Goal: Information Seeking & Learning: Learn about a topic

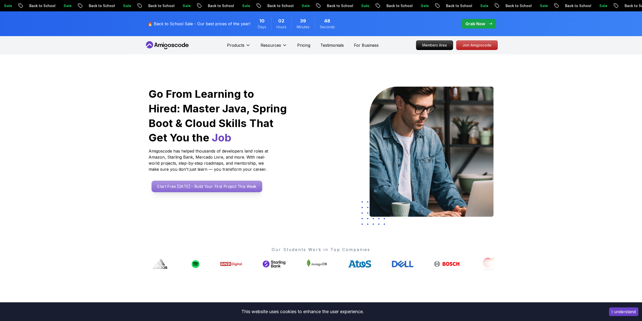
click at [217, 175] on p "Start Free Today - Build Your First Project This Week" at bounding box center [206, 186] width 111 height 12
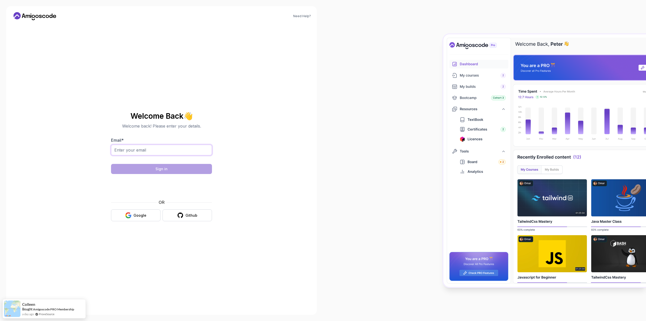
click at [176, 155] on input "Email *" at bounding box center [161, 150] width 101 height 11
type input "nguyenxuantuyen1009@gmail.com"
click at [141, 175] on body "Need Help? Welcome Back 👋 Welcome back! Please enter your details. Email * nguy…" at bounding box center [323, 160] width 646 height 321
click at [151, 169] on button "Sign in" at bounding box center [161, 169] width 101 height 10
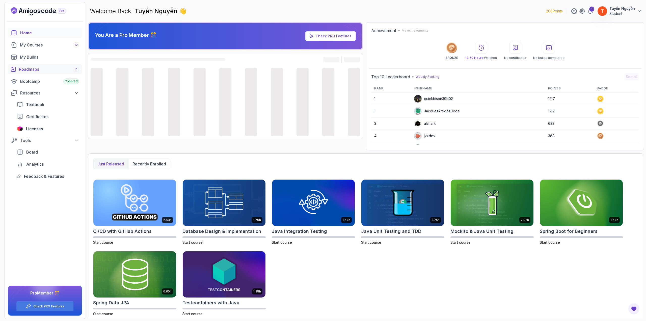
click at [42, 69] on div "Roadmaps 7" at bounding box center [49, 69] width 60 height 6
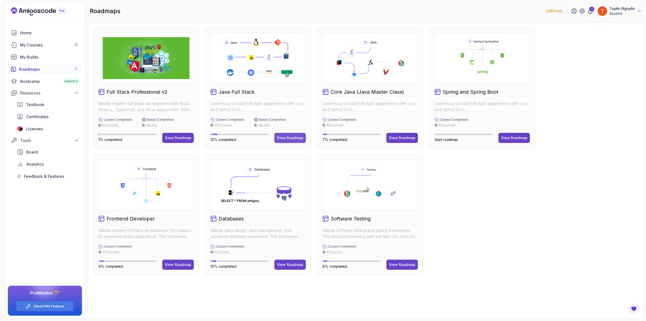
click at [289, 136] on div "View Roadmap" at bounding box center [290, 137] width 27 height 5
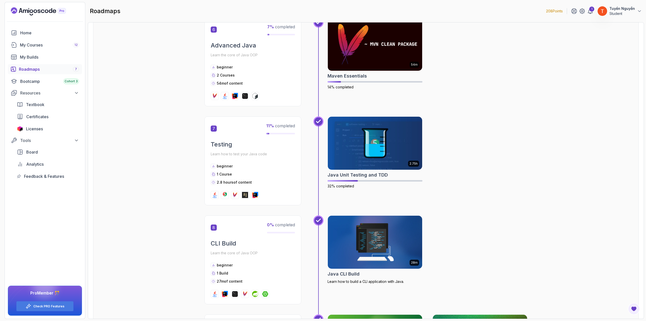
scroll to position [757, 0]
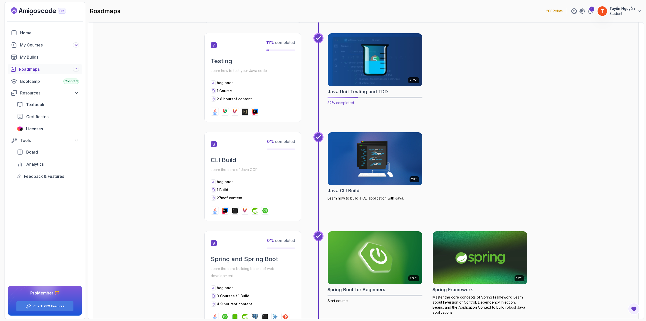
click at [349, 59] on img at bounding box center [375, 60] width 99 height 56
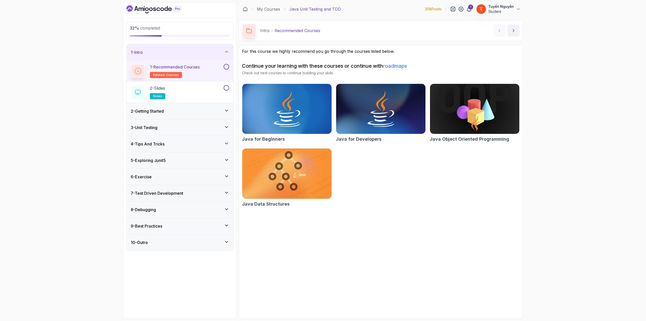
click at [164, 125] on div "3 - Unit Testing" at bounding box center [180, 127] width 98 height 6
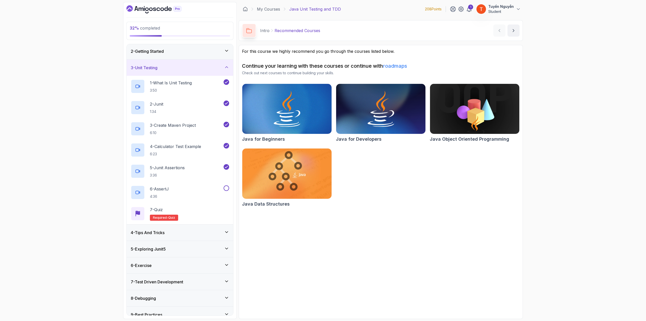
scroll to position [25, 0]
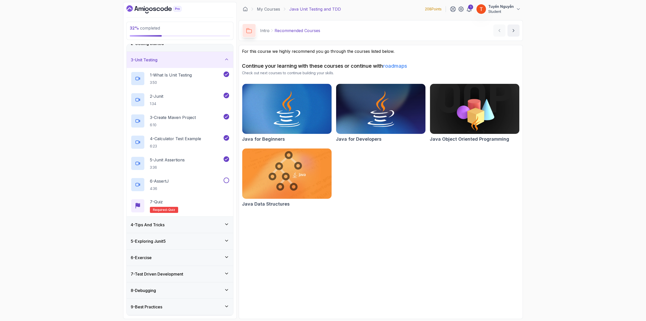
click at [171, 233] on div "5 - Exploring Junit5" at bounding box center [180, 241] width 107 height 16
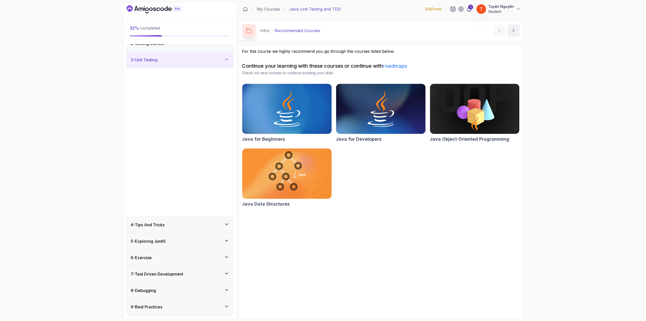
scroll to position [0, 0]
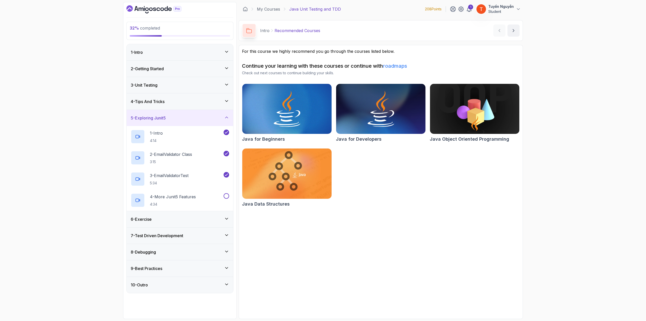
click at [176, 216] on div "6 - Exercise" at bounding box center [180, 219] width 98 height 6
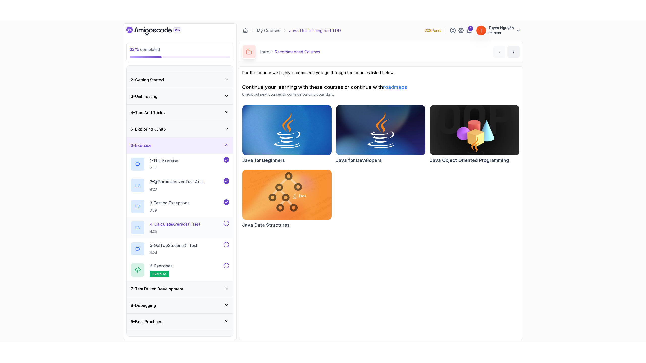
scroll to position [18, 0]
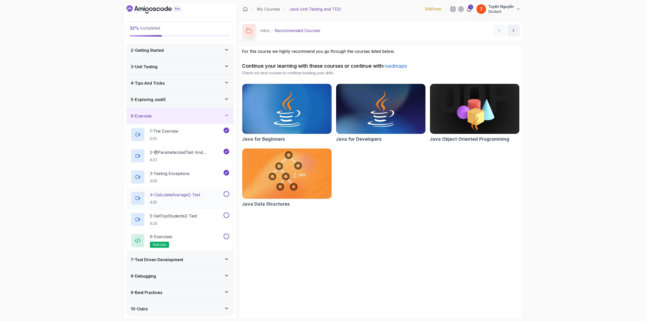
click at [180, 193] on p "4 - calculateAverage() Test" at bounding box center [175, 195] width 50 height 6
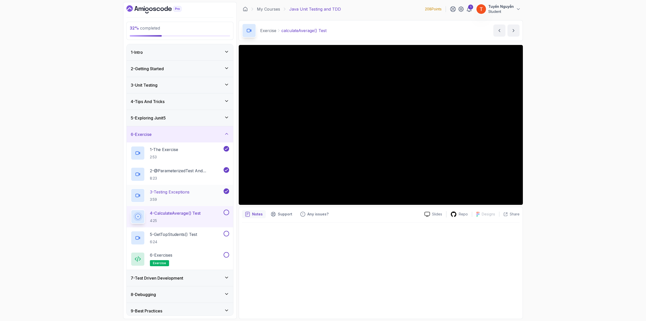
scroll to position [18, 0]
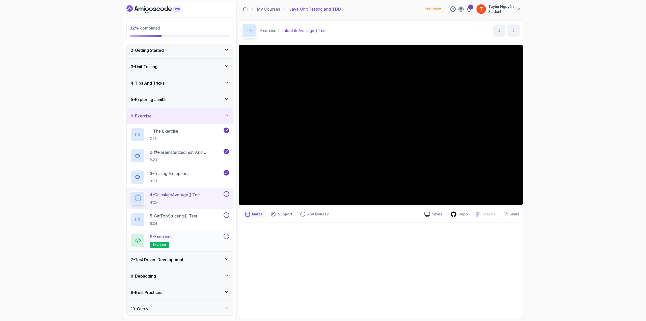
click at [183, 249] on div "6 - Exercises exercise" at bounding box center [180, 240] width 107 height 21
click at [180, 256] on h3 "7 - Test Driven Development" at bounding box center [157, 259] width 52 height 6
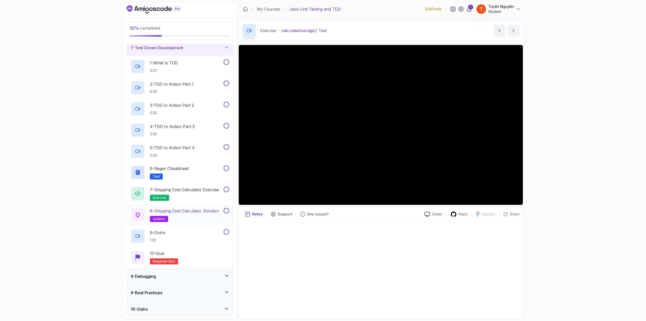
scroll to position [103, 0]
click at [156, 273] on h3 "8 - Debugging" at bounding box center [143, 276] width 25 height 6
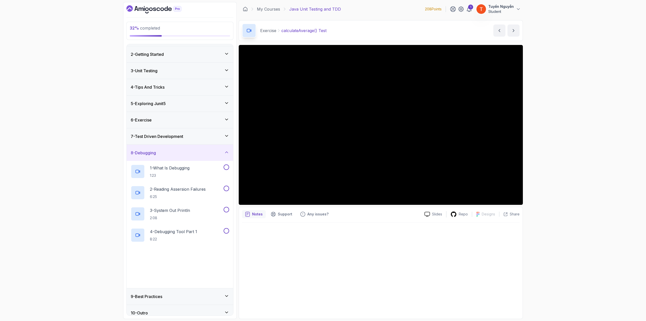
scroll to position [18, 0]
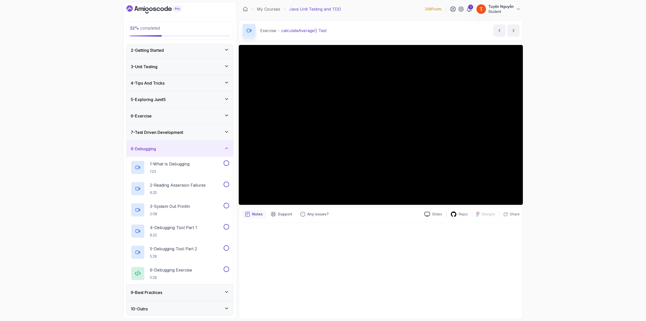
click at [185, 149] on div "8 - Debugging" at bounding box center [180, 149] width 98 height 6
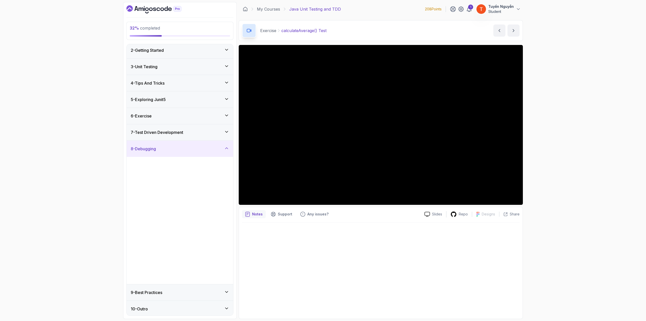
scroll to position [0, 0]
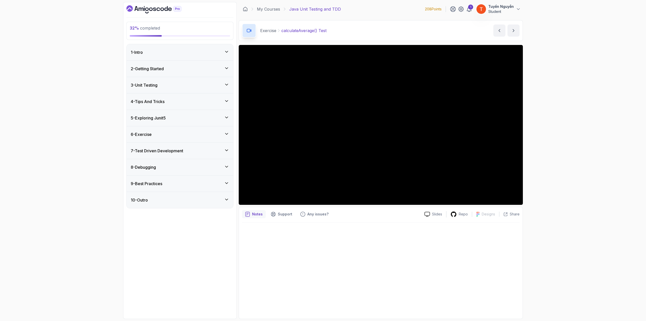
click at [172, 188] on div "9 - Best Practices" at bounding box center [180, 183] width 107 height 16
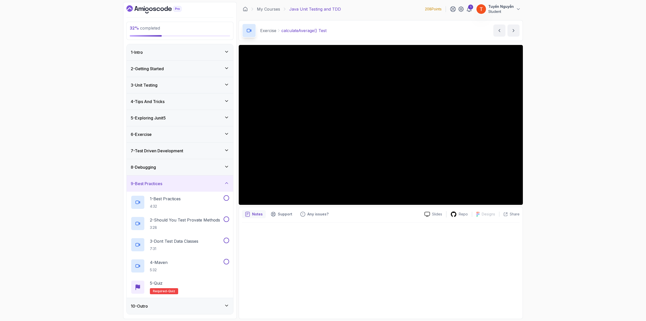
click at [172, 188] on div "9 - Best Practices" at bounding box center [180, 183] width 107 height 16
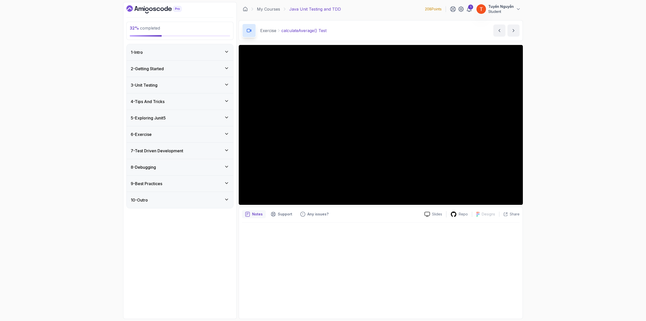
click at [168, 141] on div "6 - Exercise" at bounding box center [180, 134] width 107 height 16
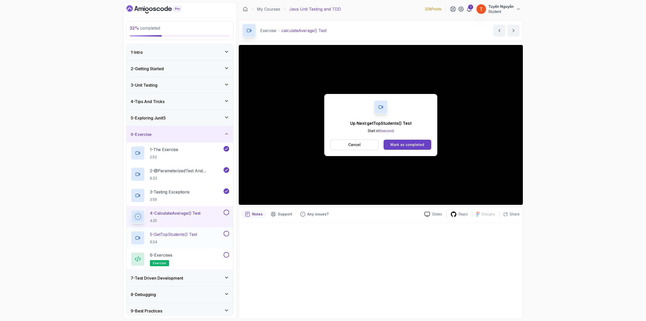
click at [178, 232] on p "5 - getTopStudents() Test" at bounding box center [173, 234] width 47 height 6
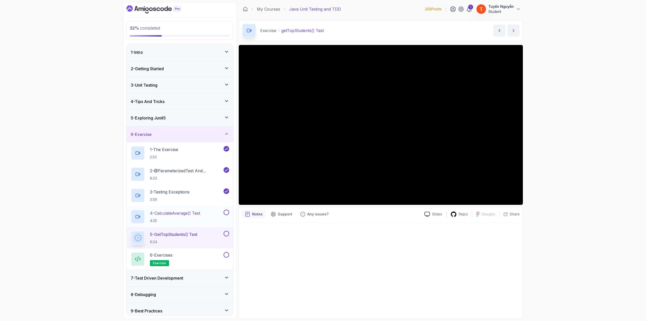
click at [208, 215] on div "4 - calculateAverage() Test 4:25" at bounding box center [177, 216] width 92 height 14
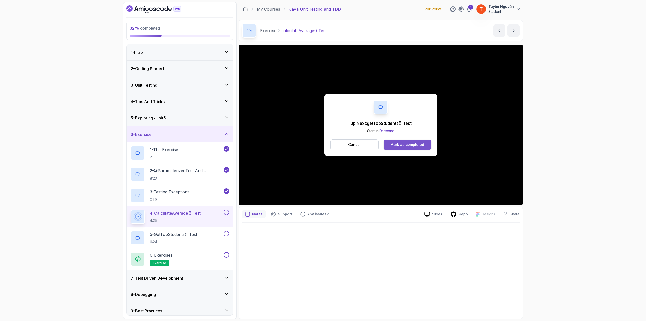
click at [405, 141] on button "Mark as completed" at bounding box center [408, 145] width 48 height 10
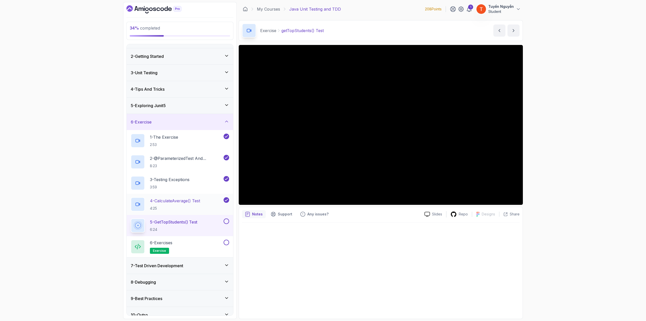
scroll to position [18, 0]
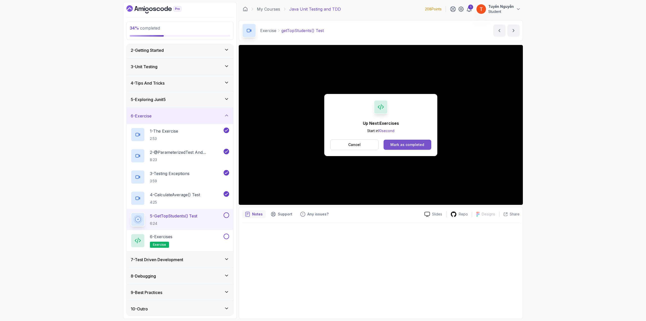
click at [402, 141] on button "Mark as completed" at bounding box center [408, 145] width 48 height 10
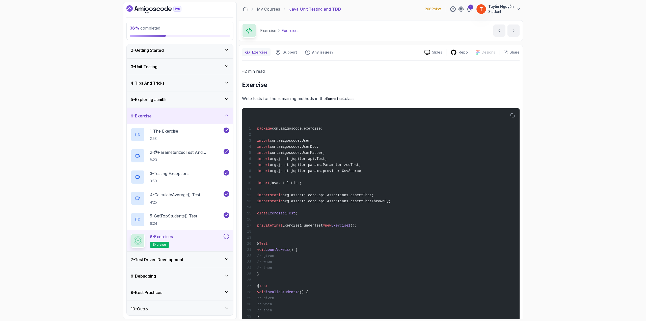
click at [169, 258] on h3 "7 - Test Driven Development" at bounding box center [157, 259] width 52 height 6
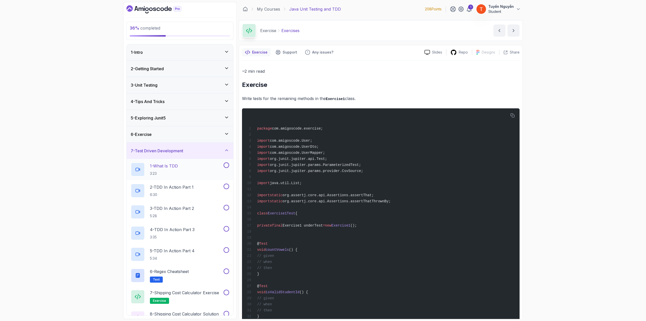
click at [172, 164] on p "1 - What Is TDD" at bounding box center [164, 166] width 28 height 6
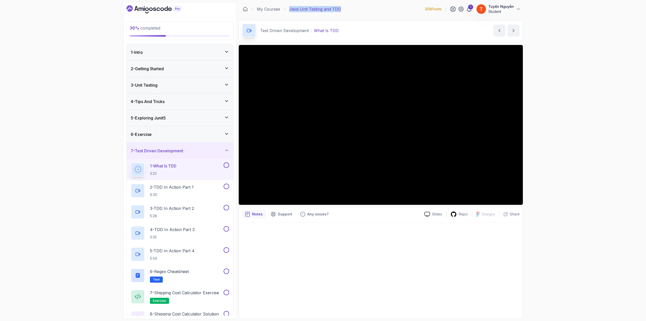
drag, startPoint x: 290, startPoint y: 8, endPoint x: 361, endPoint y: 6, distance: 70.7
click at [375, 12] on div "My Courses Java Unit Testing and TDD 208 Points 1 [PERSON_NAME]" at bounding box center [381, 9] width 284 height 14
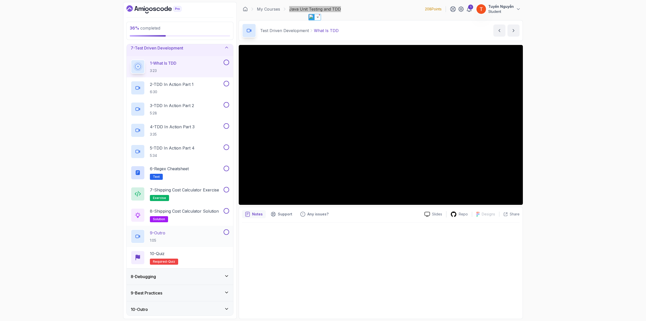
scroll to position [103, 0]
click at [176, 275] on div "8 - Debugging" at bounding box center [180, 276] width 98 height 6
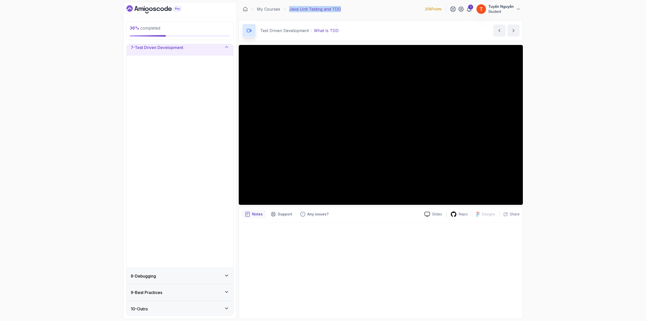
scroll to position [0, 0]
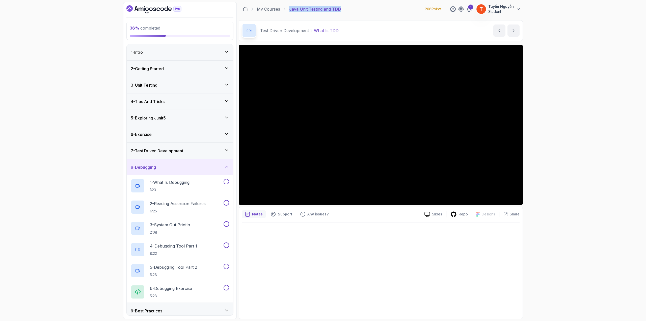
click at [177, 164] on div "8 - Debugging" at bounding box center [180, 167] width 98 height 6
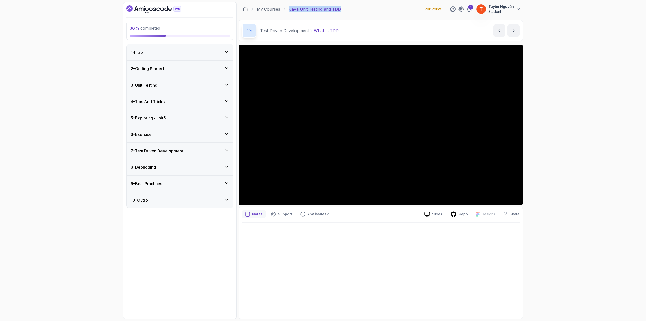
click at [166, 167] on div "8 - Debugging" at bounding box center [180, 167] width 98 height 6
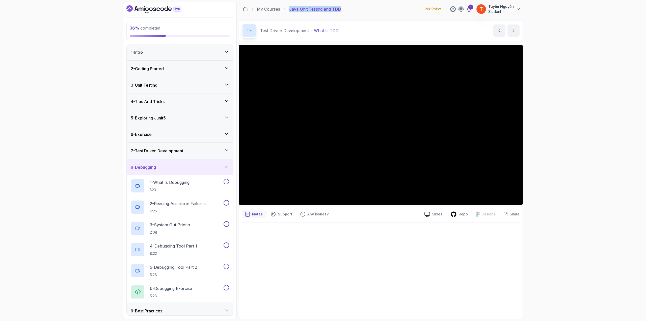
click at [180, 145] on div "7 - Test Driven Development" at bounding box center [180, 151] width 107 height 16
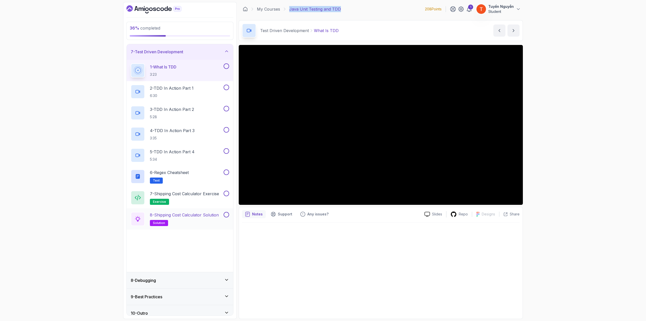
scroll to position [103, 0]
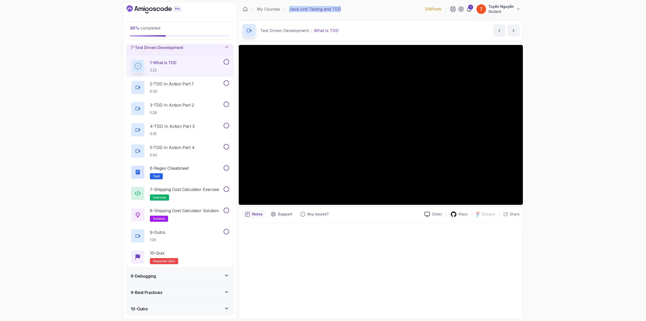
click at [183, 274] on div "8 - Debugging" at bounding box center [180, 276] width 98 height 6
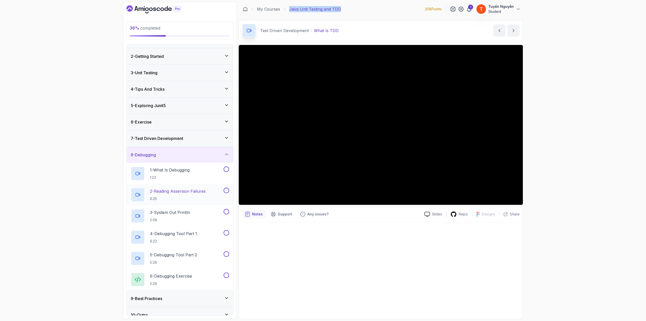
scroll to position [18, 0]
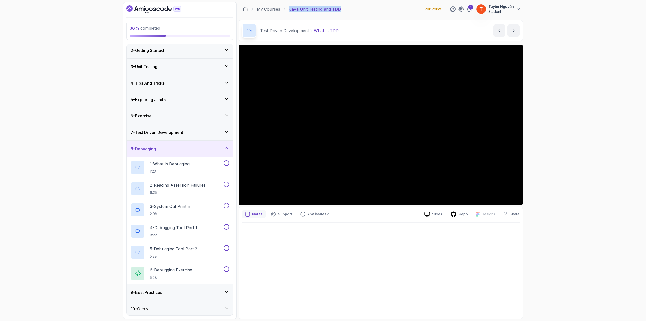
click at [176, 287] on div "9 - Best Practices" at bounding box center [180, 292] width 107 height 16
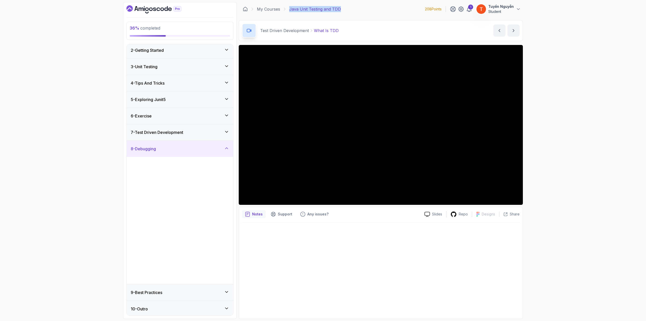
scroll to position [0, 0]
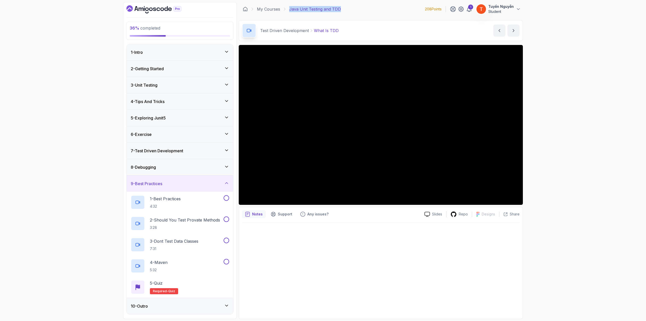
click at [180, 182] on div "9 - Best Practices" at bounding box center [180, 183] width 98 height 6
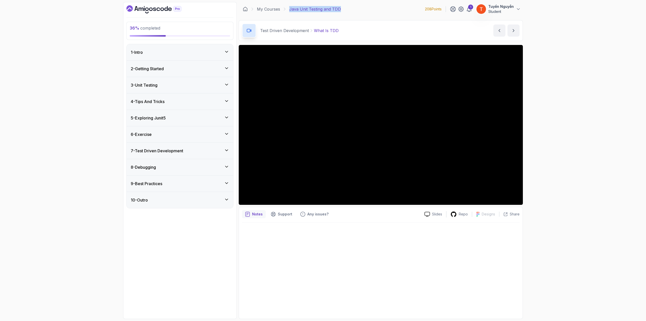
click at [172, 202] on div "10 - Outro" at bounding box center [180, 200] width 107 height 16
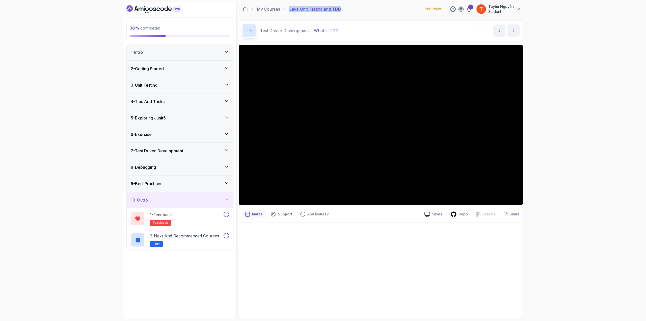
click at [172, 202] on div "10 - Outro" at bounding box center [180, 200] width 98 height 6
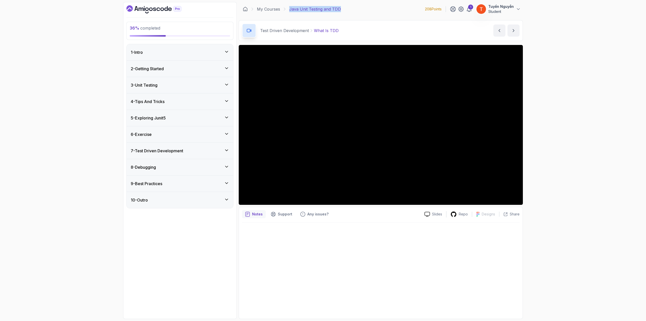
click at [188, 137] on div "6 - Exercise" at bounding box center [180, 134] width 107 height 16
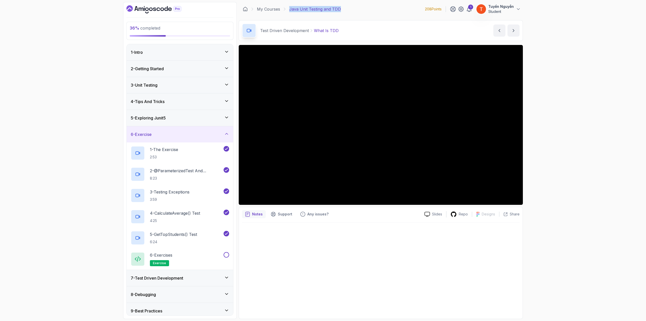
click at [188, 137] on div "6 - Exercise" at bounding box center [180, 134] width 107 height 16
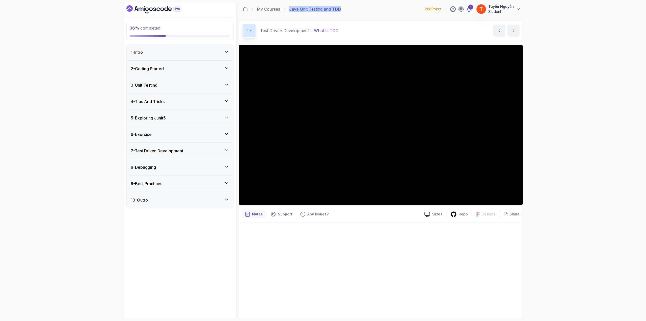
click at [169, 150] on h3 "7 - Test Driven Development" at bounding box center [157, 151] width 52 height 6
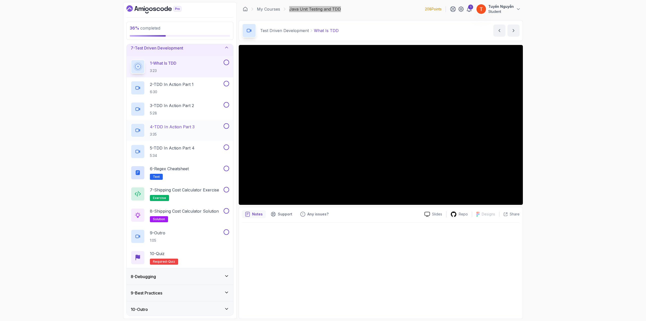
scroll to position [103, 0]
click at [190, 273] on div "8 - Debugging" at bounding box center [180, 276] width 98 height 6
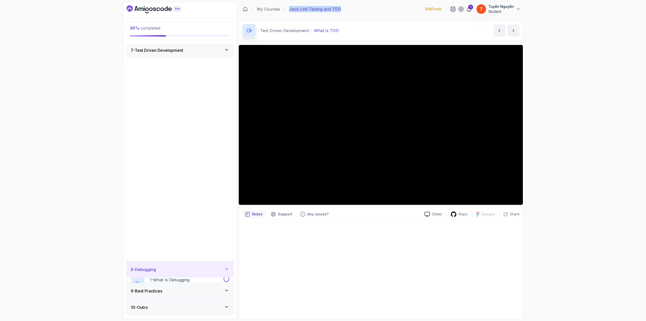
scroll to position [0, 0]
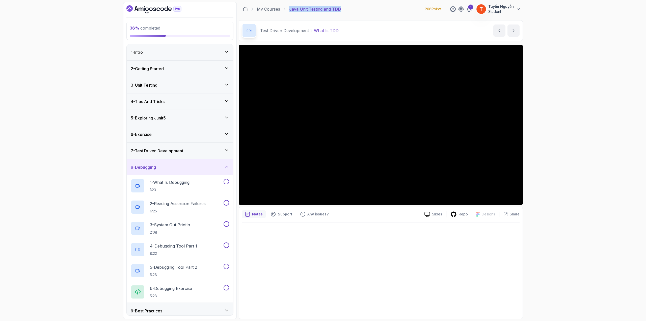
click at [198, 166] on div "8 - Debugging" at bounding box center [180, 167] width 98 height 6
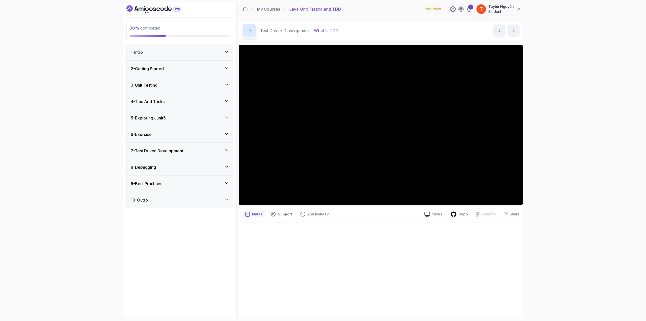
click at [591, 71] on div "36 % completed 1 - Intro 2 - Getting Started 3 - Unit Testing 4 - Tips And Tric…" at bounding box center [323, 160] width 646 height 321
click at [173, 148] on h3 "7 - Test Driven Development" at bounding box center [157, 151] width 52 height 6
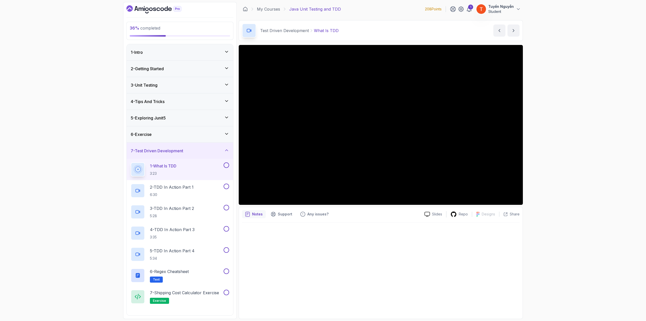
click at [174, 148] on h3 "7 - Test Driven Development" at bounding box center [157, 151] width 52 height 6
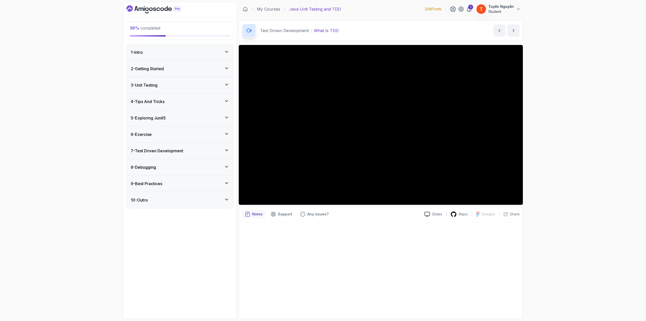
click at [180, 133] on div "6 - Exercise" at bounding box center [180, 134] width 98 height 6
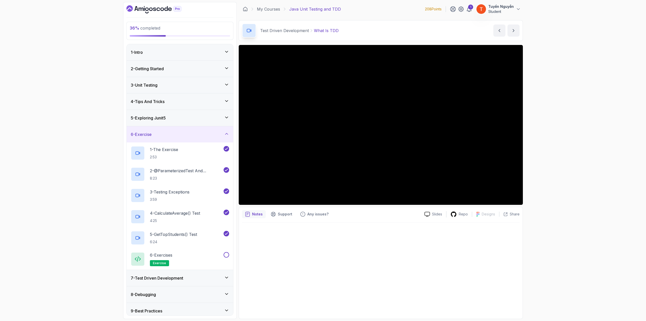
click at [180, 133] on div "6 - Exercise" at bounding box center [180, 134] width 98 height 6
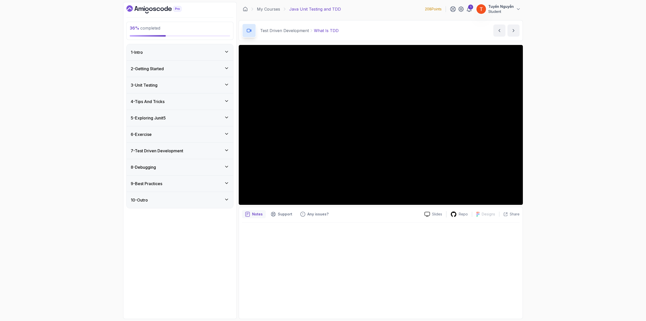
click at [168, 149] on h3 "7 - Test Driven Development" at bounding box center [157, 151] width 52 height 6
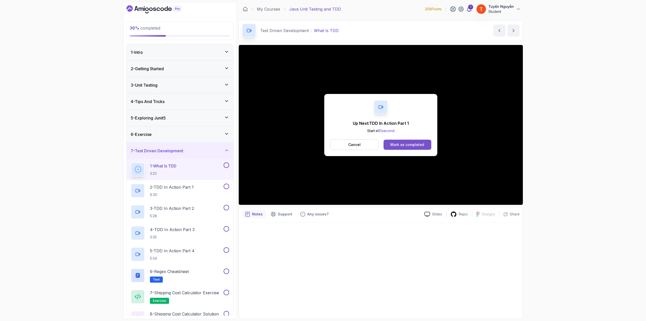
click at [412, 141] on button "Mark as completed" at bounding box center [408, 145] width 48 height 10
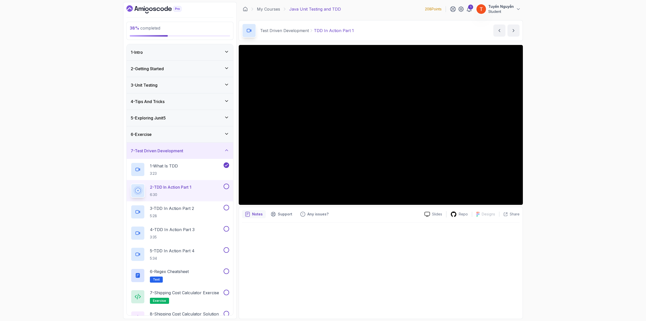
click at [148, 5] on icon "Dashboard" at bounding box center [153, 9] width 55 height 8
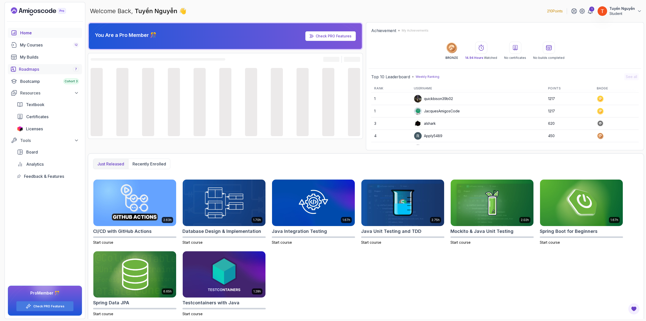
click at [30, 72] on link "Roadmaps 7" at bounding box center [45, 69] width 74 height 10
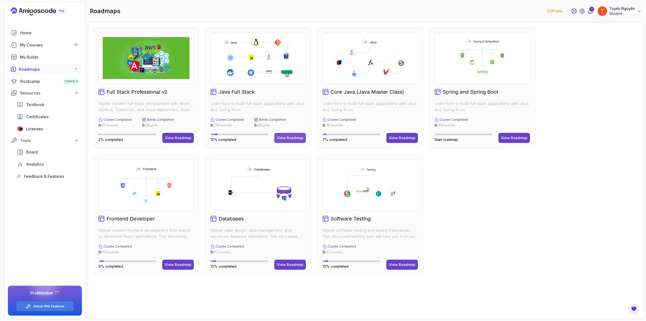
click at [296, 137] on div "View Roadmap" at bounding box center [290, 137] width 27 height 5
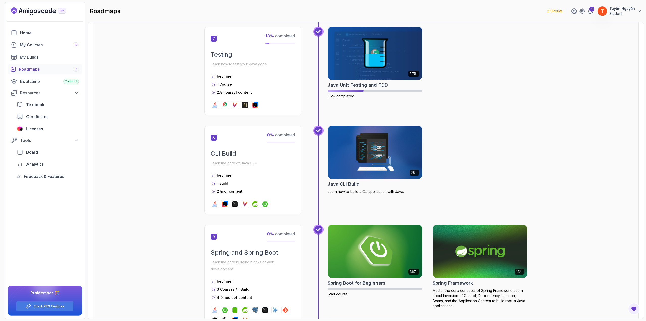
scroll to position [768, 0]
